Goal: Communication & Community: Answer question/provide support

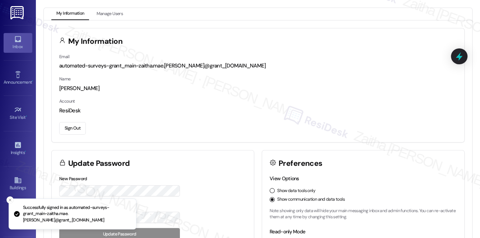
click at [16, 39] on icon at bounding box center [18, 39] width 8 height 8
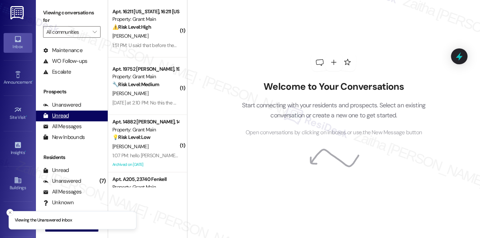
scroll to position [86, 0]
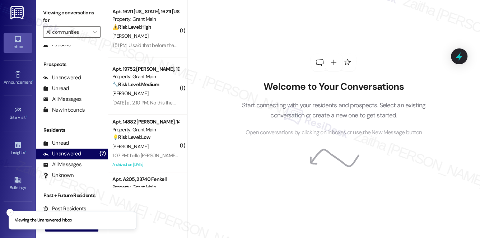
click at [69, 152] on div "Unanswered" at bounding box center [62, 154] width 38 height 8
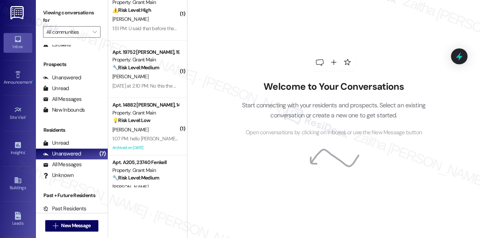
scroll to position [0, 0]
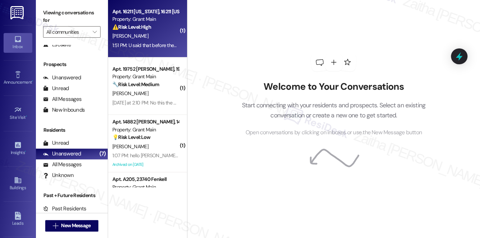
click at [142, 24] on strong "⚠️ Risk Level: High" at bounding box center [131, 27] width 39 height 6
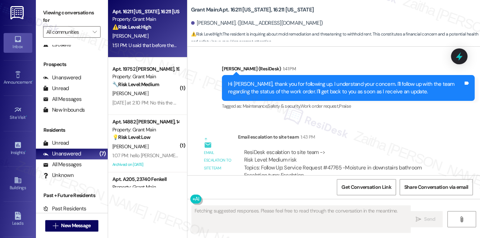
scroll to position [2374, 0]
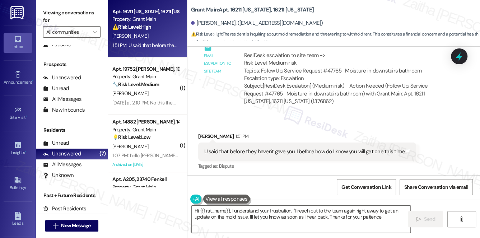
type textarea "Hi {{first_name}}, I understand your frustration. I'll reach out to the team ag…"
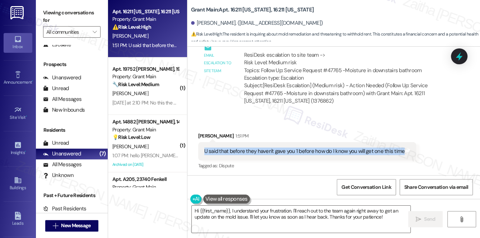
drag, startPoint x: 200, startPoint y: 151, endPoint x: 400, endPoint y: 156, distance: 199.9
click at [400, 156] on div "U said that before they haven't gave you 1 before how do I know you will get on…" at bounding box center [307, 151] width 218 height 18
copy div "U said that before they haven't gave you 1 before how do I know you will get on…"
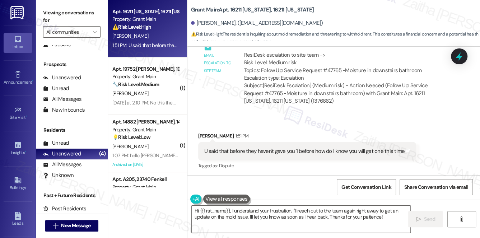
click at [306, 124] on div "Received via SMS Chiquita Brann 1:51 PM U said that before they haven't gave yo…" at bounding box center [334, 146] width 293 height 61
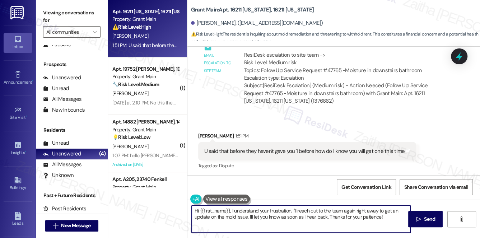
drag, startPoint x: 195, startPoint y: 212, endPoint x: 396, endPoint y: 209, distance: 200.9
click at [388, 215] on textarea "Hi {{first_name}}, I understand your frustration. I'll reach out to the team ag…" at bounding box center [301, 219] width 219 height 27
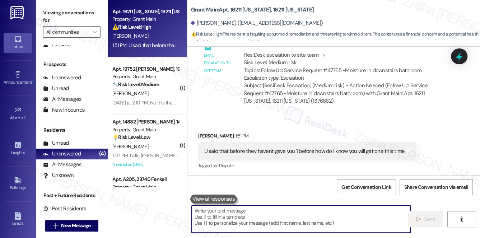
paste textarea "I understand your concern, and I’ll be monitoring this closely to ensure you’re…"
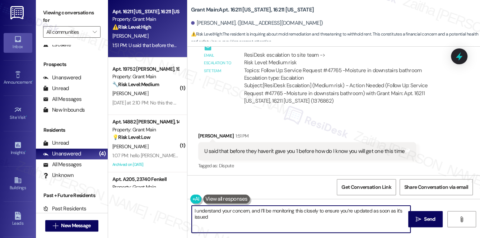
click at [397, 213] on textarea "I understand your concern, and I’ll be monitoring this closely to ensure you’re…" at bounding box center [301, 219] width 219 height 27
click at [397, 209] on textarea "I understand your concern, and I’ll be monitoring this closely to ensure you’re…" at bounding box center [301, 219] width 219 height 27
drag, startPoint x: 397, startPoint y: 209, endPoint x: 399, endPoint y: 216, distance: 6.8
click at [399, 216] on textarea "I understand your concern, and I’ll be monitoring this closely to ensure you’re…" at bounding box center [301, 219] width 219 height 27
type textarea "I understand your concern, and I’ll be monitoring this closely to ensure you’re…"
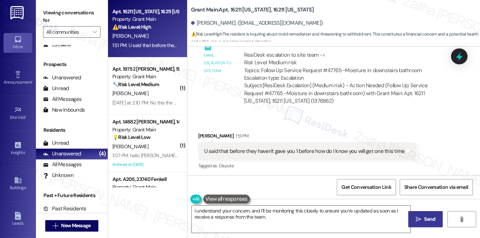
click at [425, 217] on span "Send" at bounding box center [429, 220] width 11 height 8
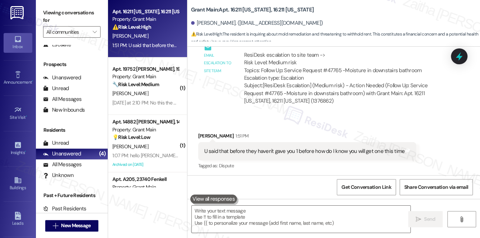
scroll to position [2374, 0]
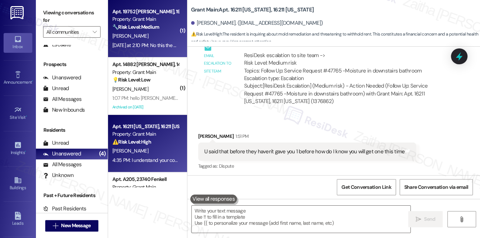
click at [163, 32] on div "[PERSON_NAME]" at bounding box center [146, 36] width 68 height 9
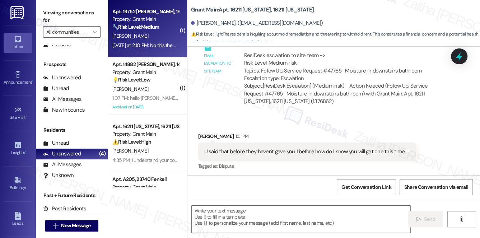
type textarea "Fetching suggested responses. Please feel free to read through the conversation…"
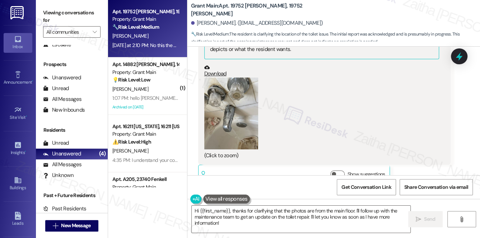
scroll to position [1090, 0]
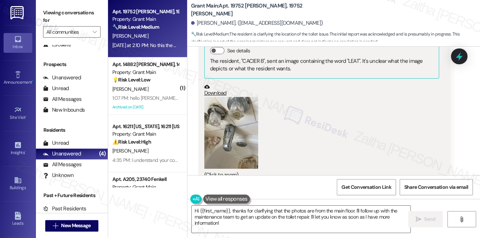
click at [242, 121] on button "Zoom image" at bounding box center [231, 133] width 54 height 72
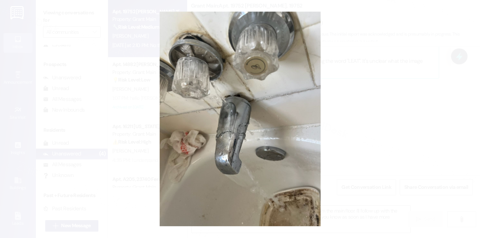
click at [384, 121] on button "Unzoom image" at bounding box center [240, 119] width 480 height 238
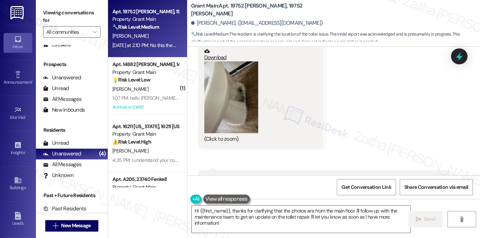
scroll to position [927, 0]
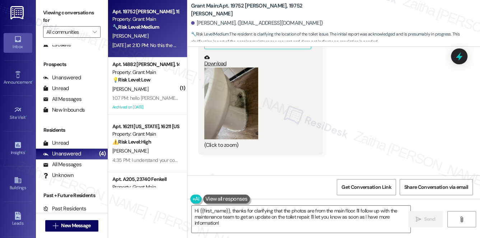
click at [239, 92] on button "Zoom image" at bounding box center [231, 104] width 54 height 72
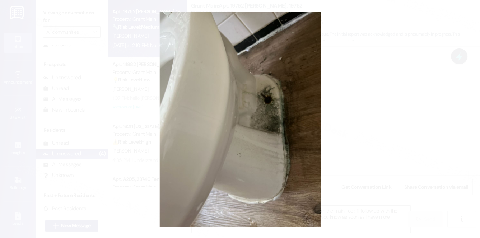
click at [384, 126] on button "Unzoom image" at bounding box center [240, 119] width 480 height 238
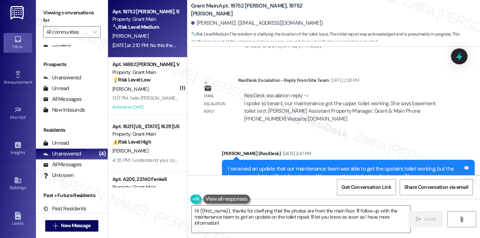
scroll to position [339, 0]
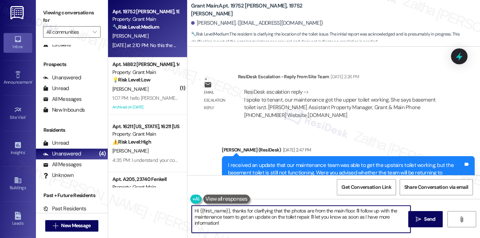
drag, startPoint x: 355, startPoint y: 212, endPoint x: 361, endPoint y: 221, distance: 11.2
click at [361, 221] on textarea "Hi {{first_name}}, thanks for clarifying that the photos are from the main floo…" at bounding box center [301, 219] width 219 height 27
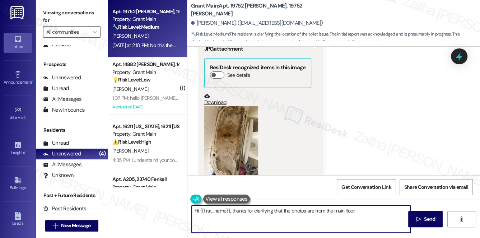
scroll to position [568, 0]
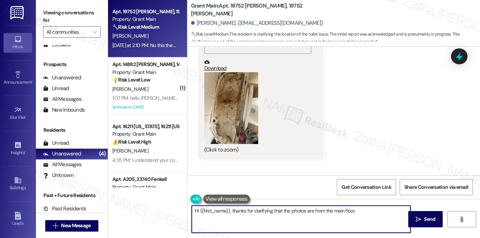
click at [236, 99] on button "Zoom image" at bounding box center [231, 108] width 54 height 72
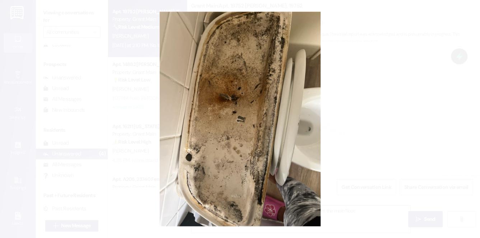
click at [385, 103] on button "Unzoom image" at bounding box center [240, 119] width 480 height 238
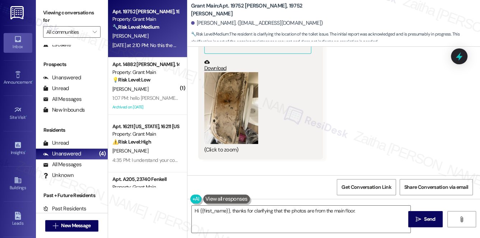
click at [226, 72] on button "Zoom image" at bounding box center [231, 108] width 54 height 72
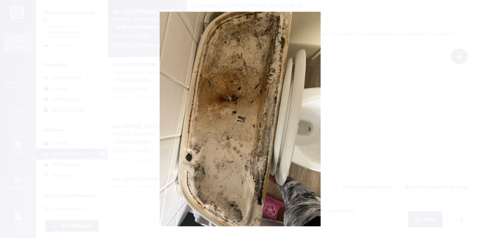
click at [376, 103] on button "Unzoom image" at bounding box center [240, 119] width 480 height 238
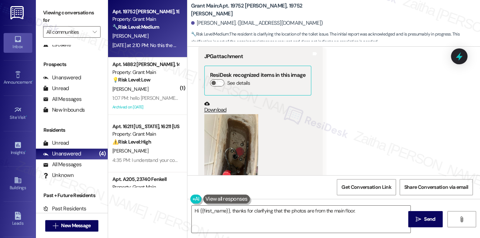
scroll to position [731, 0]
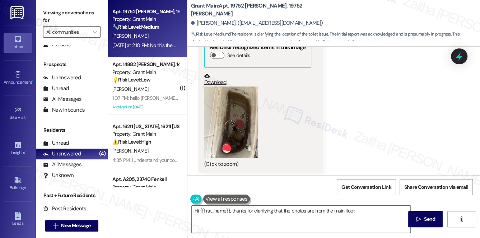
click at [249, 111] on button "Zoom image" at bounding box center [231, 123] width 54 height 72
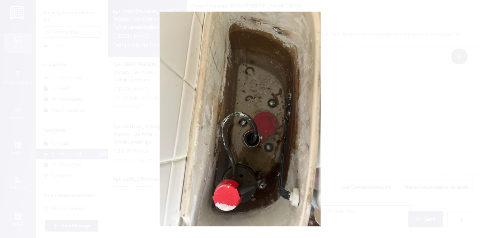
click at [381, 93] on button "Unzoom image" at bounding box center [240, 119] width 480 height 238
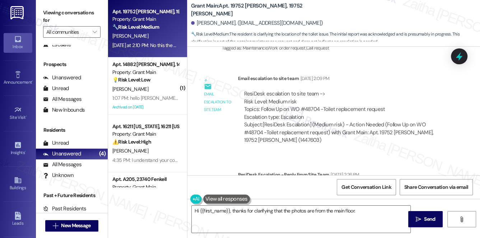
scroll to position [372, 0]
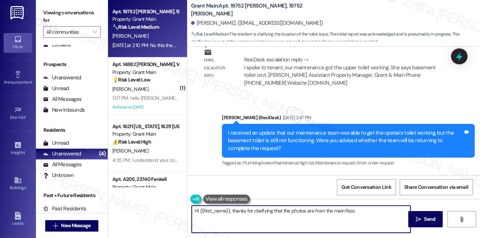
click at [367, 211] on textarea "Hi {{first_name}}, thanks for clarifying that the photos are from the main floo…" at bounding box center [301, 219] width 219 height 27
drag, startPoint x: 193, startPoint y: 210, endPoint x: 316, endPoint y: 218, distance: 123.9
click at [316, 218] on textarea "Hi {{first_name}}, thanks for clarifying that the photos are from the main floo…" at bounding box center [301, 219] width 219 height 27
type textarea "Hi {{first_name}}, thanks for clarifying that the photos are from the main floo…"
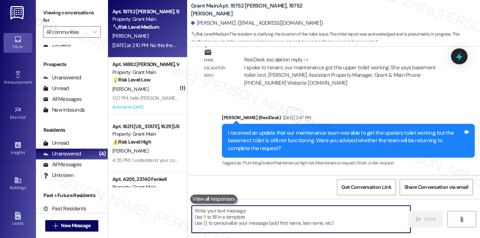
paste textarea "Hello {{first_name}}, thank you for clarifying that the photos are from the mai…"
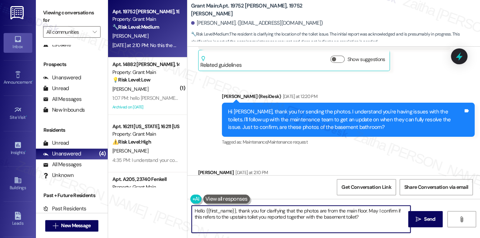
scroll to position [1254, 0]
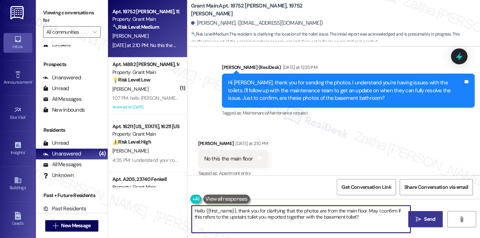
type textarea "Hello {{first_name}}, thank you for clarifying that the photos are from the mai…"
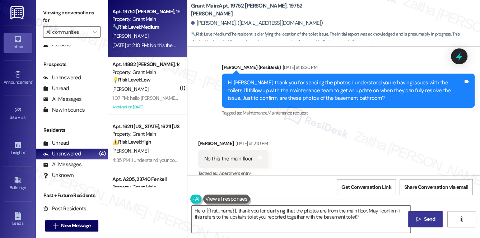
click at [427, 216] on span "Send" at bounding box center [429, 220] width 11 height 8
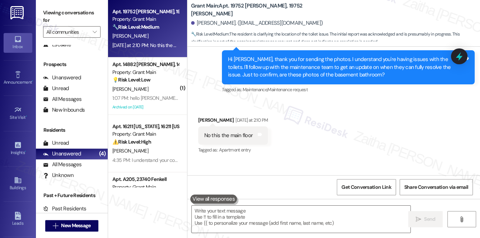
scroll to position [1311, 0]
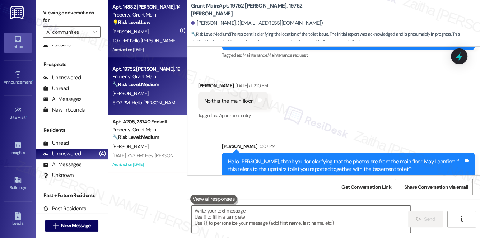
click at [156, 31] on div "[PERSON_NAME]" at bounding box center [146, 31] width 68 height 9
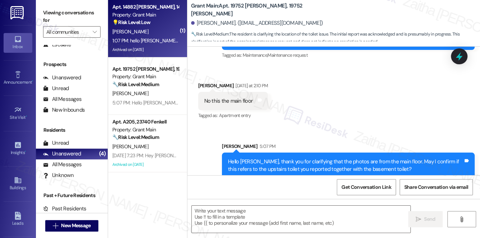
type textarea "Fetching suggested responses. Please feel free to read through the conversation…"
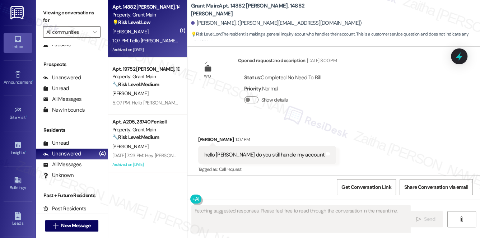
scroll to position [3403, 0]
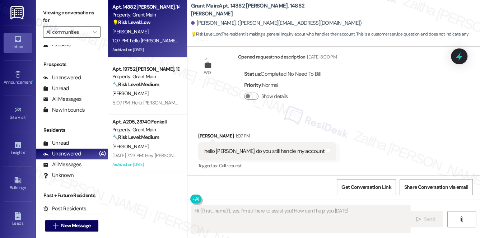
type textarea "Hi {{first_name}}, yes, I'm still here to assist you! How can I help you today?"
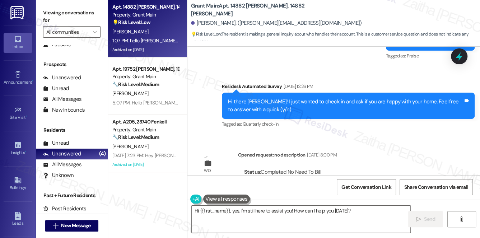
scroll to position [3403, 0]
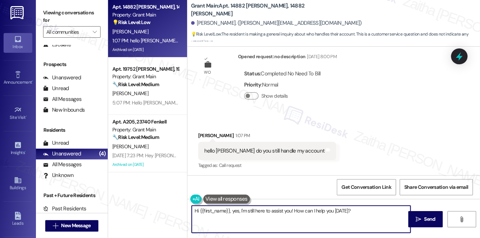
click at [357, 209] on textarea "Hi {{first_name}}, yes, I'm still here to assist you! How can I help you today?" at bounding box center [301, 219] width 219 height 27
click at [424, 216] on span "Send" at bounding box center [429, 220] width 11 height 8
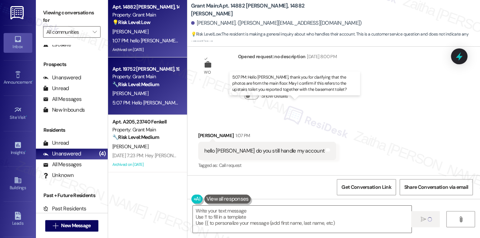
scroll to position [3403, 0]
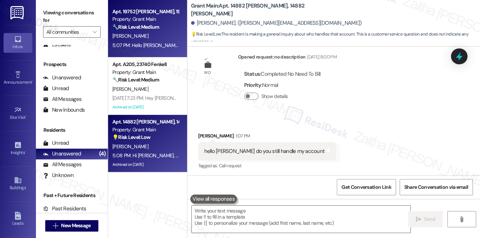
click at [159, 42] on div "5:07 PM: Hello Janesha, thank you for clarifying that the photos are from the m…" at bounding box center [310, 45] width 397 height 6
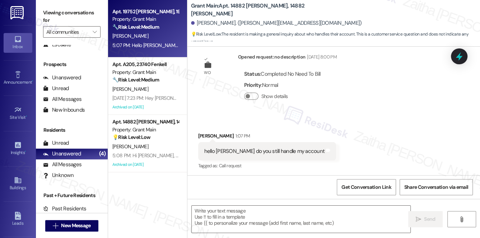
type textarea "Fetching suggested responses. Please feel free to read through the conversation…"
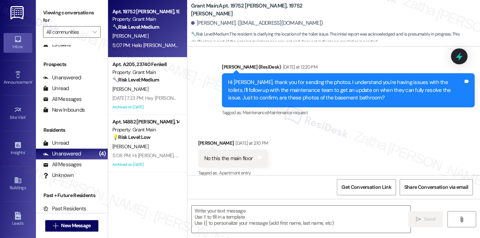
type textarea "Fetching suggested responses. Please feel free to read through the conversation…"
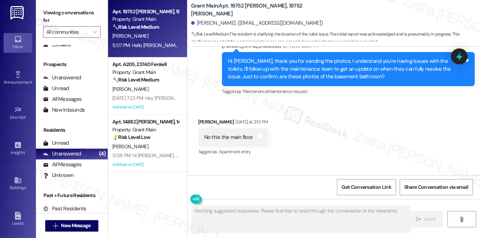
scroll to position [1322, 0]
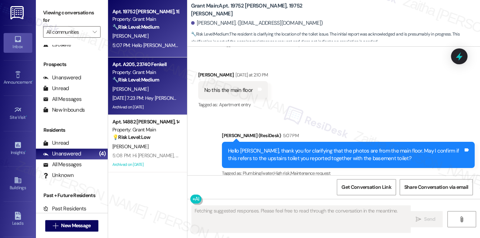
click at [155, 82] on strong "🔧 Risk Level: Medium" at bounding box center [135, 80] width 47 height 6
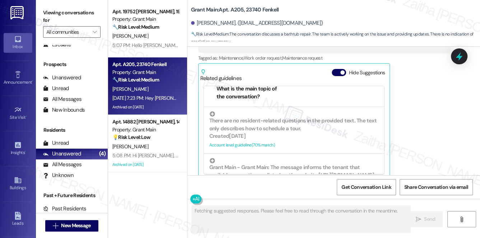
scroll to position [229, 0]
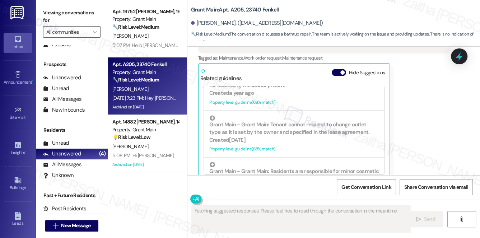
click at [337, 69] on div "Hide Suggestions" at bounding box center [360, 75] width 56 height 13
click at [337, 69] on button "Hide Suggestions" at bounding box center [339, 72] width 14 height 7
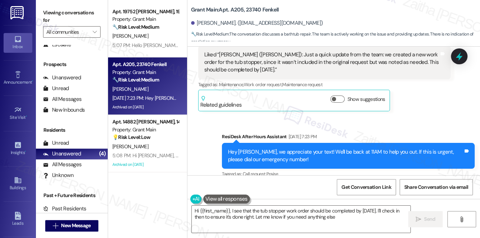
type textarea "Hi {{first_name}}, I see that the tub stopper work order should be completed by…"
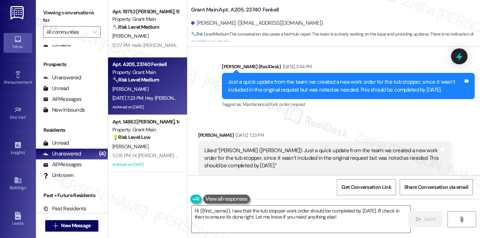
scroll to position [3353, 0]
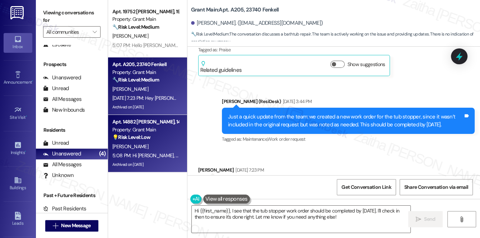
click at [155, 149] on div "[PERSON_NAME]" at bounding box center [146, 146] width 68 height 9
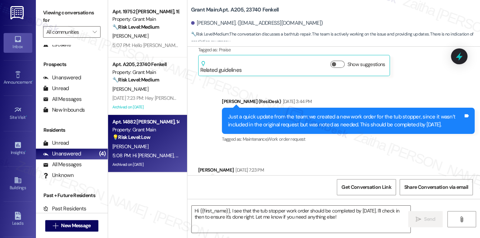
type textarea "Fetching suggested responses. Please feel free to read through the conversation…"
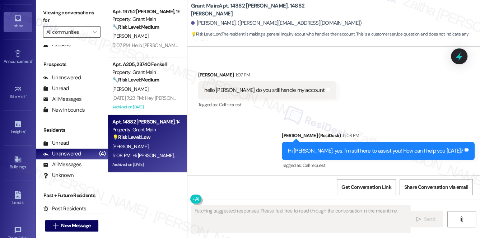
scroll to position [65, 0]
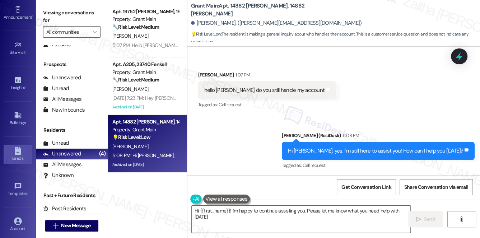
type textarea "Hi {{first_name}}! I'm happy to continue assisting you. Please let me know what…"
click at [19, 219] on icon at bounding box center [18, 221] width 8 height 8
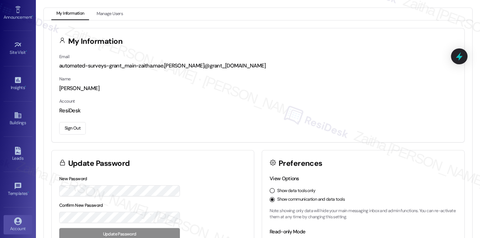
click at [77, 131] on button "Sign Out" at bounding box center [72, 128] width 27 height 13
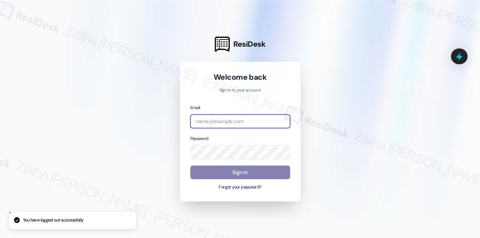
click at [219, 126] on input "email" at bounding box center [240, 122] width 100 height 14
type input "i"
click at [0, 238] on com-1password-button at bounding box center [0, 238] width 0 height 0
type input "automated-surveys-icarus-zaitha.mae.garcia@icarus.com"
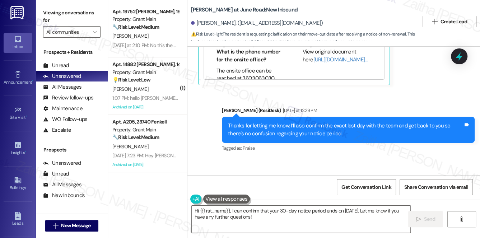
scroll to position [2794, 0]
